Goal: Information Seeking & Learning: Learn about a topic

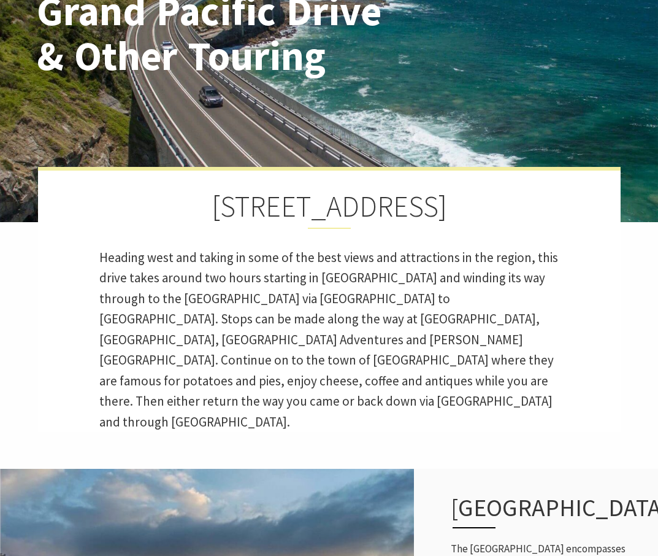
scroll to position [357, 655]
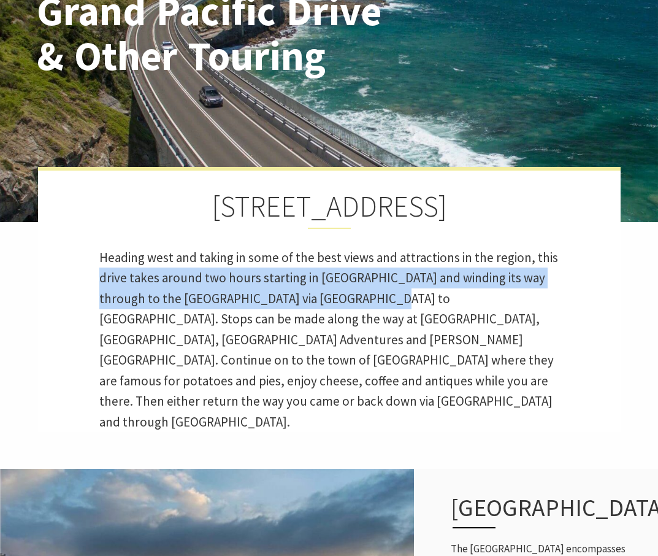
drag, startPoint x: 69, startPoint y: 281, endPoint x: 371, endPoint y: 301, distance: 303.0
click at [371, 301] on div "Tourist Drive 9 Heading west and taking in some of the best views and attractio…" at bounding box center [329, 299] width 582 height 265
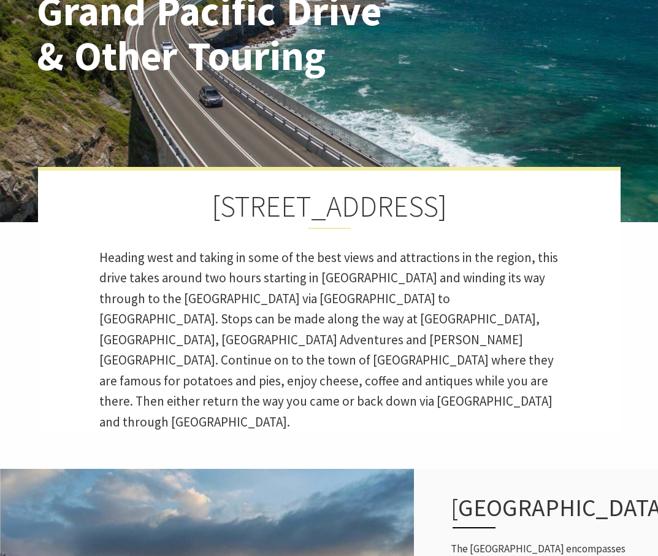
click at [374, 305] on p "Heading west and taking in some of the best views and attractions in the region…" at bounding box center [329, 339] width 460 height 185
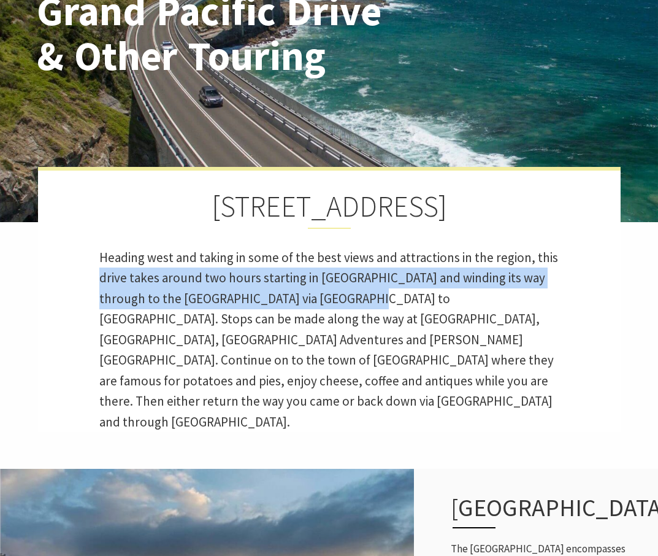
drag, startPoint x: 83, startPoint y: 282, endPoint x: 357, endPoint y: 298, distance: 275.2
click at [357, 298] on div "Tourist Drive 9 Heading west and taking in some of the best views and attractio…" at bounding box center [329, 299] width 582 height 265
click at [357, 298] on p "Heading west and taking in some of the best views and attractions in the region…" at bounding box center [329, 339] width 460 height 185
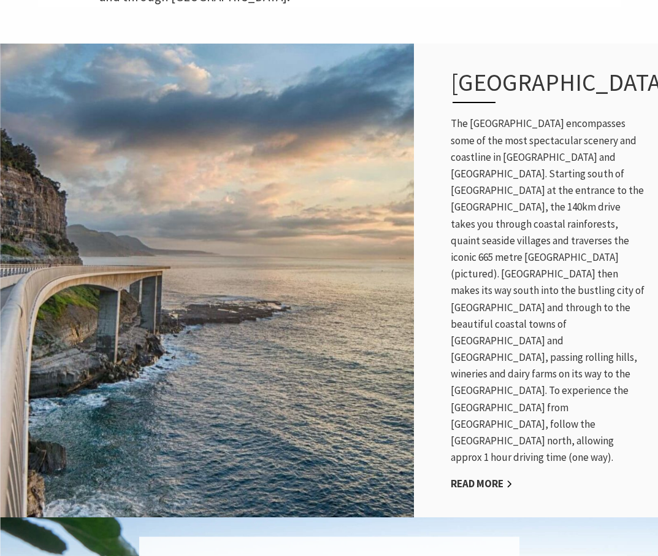
scroll to position [642, 0]
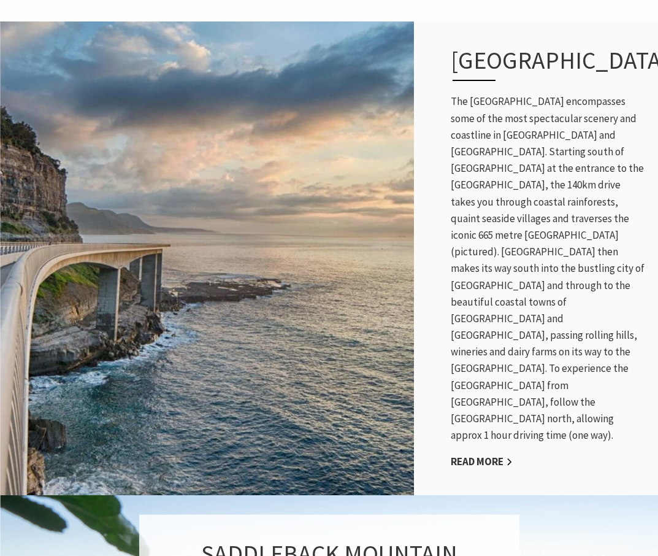
click at [486, 432] on div "GRAND PACIFIC DRIVE The Grand Pacific Drive encompasses some of the most specta…" at bounding box center [548, 257] width 220 height 473
click at [486, 454] on link "Read More" at bounding box center [482, 461] width 62 height 14
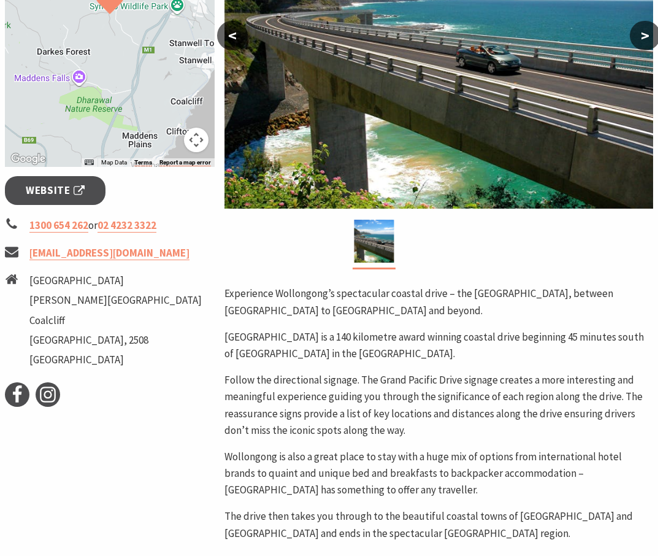
scroll to position [375, 0]
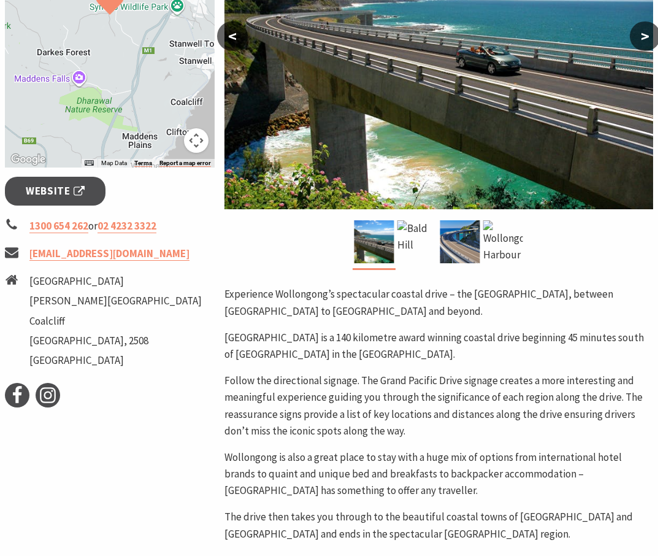
drag, startPoint x: 225, startPoint y: 347, endPoint x: 443, endPoint y: 361, distance: 218.7
click at [444, 361] on p "[GEOGRAPHIC_DATA] is a 140 kilometre award winning coastal drive beginning 45 m…" at bounding box center [438, 345] width 429 height 33
click at [443, 361] on p "[GEOGRAPHIC_DATA] is a 140 kilometre award winning coastal drive beginning 45 m…" at bounding box center [438, 345] width 429 height 33
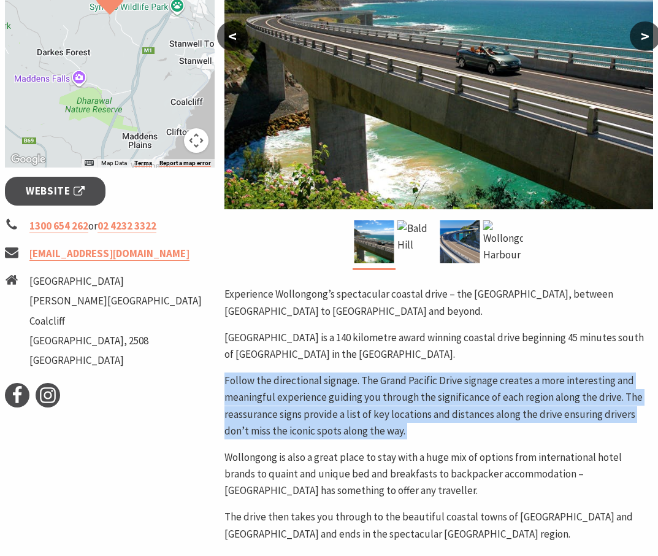
drag, startPoint x: 221, startPoint y: 384, endPoint x: 452, endPoint y: 443, distance: 238.5
click at [452, 444] on div "Area [GEOGRAPHIC_DATA] #Attractions < > Experience Wollongong’s spectacular coa…" at bounding box center [439, 244] width 438 height 762
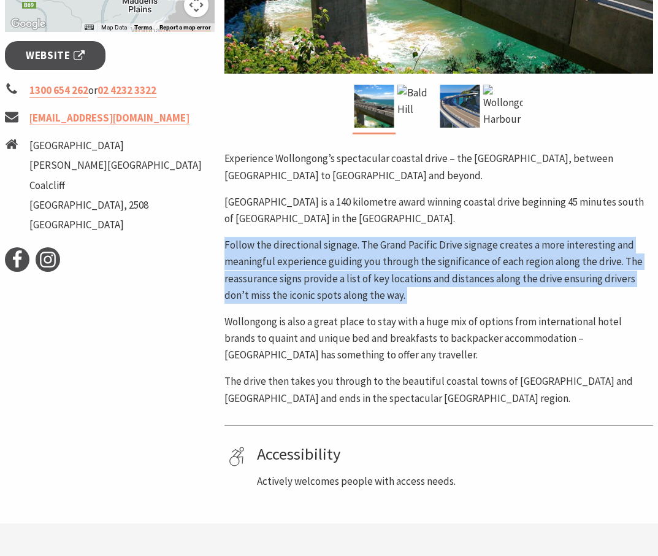
scroll to position [511, 1]
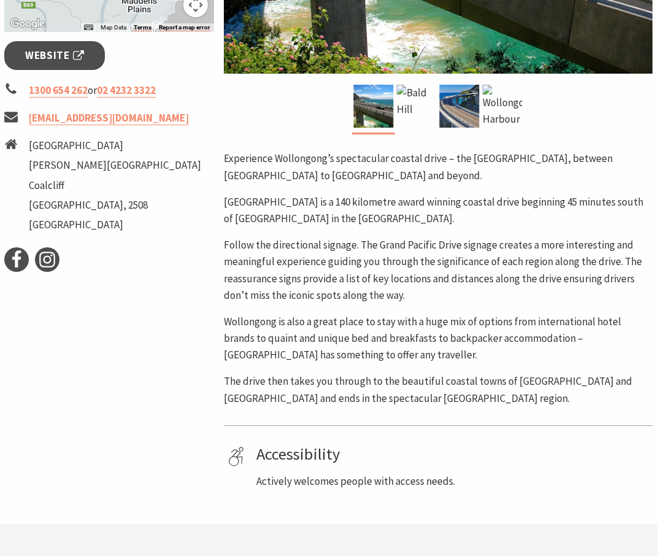
click at [394, 353] on p "Wollongong is also a great place to stay with a huge mix of options from intern…" at bounding box center [438, 338] width 429 height 50
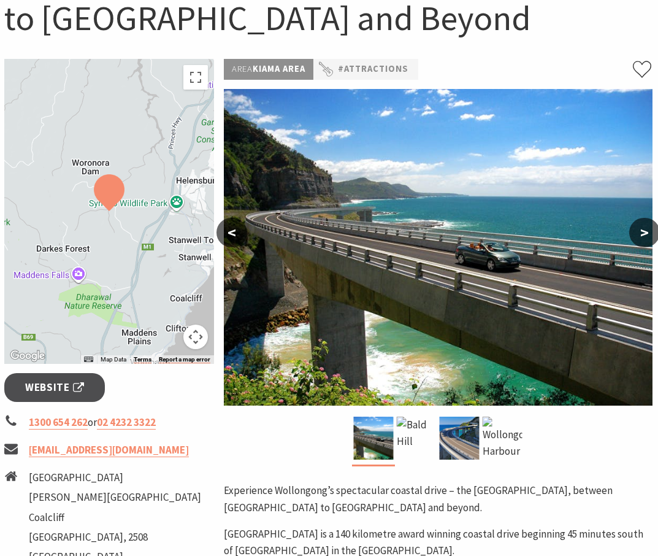
scroll to position [0, 1]
